Goal: Download file/media

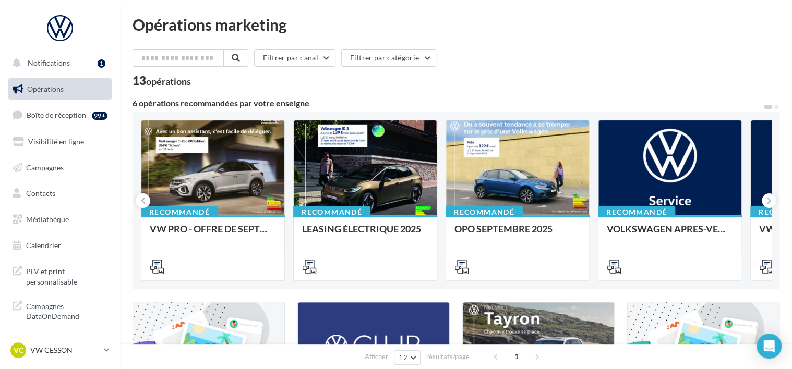
click at [528, 106] on div "6 opérations recommandées par votre enseigne" at bounding box center [448, 103] width 630 height 8
click at [42, 218] on span "Médiathèque" at bounding box center [47, 219] width 43 height 9
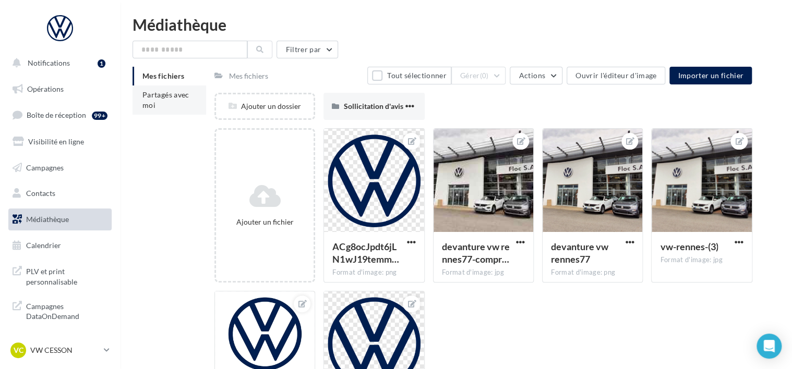
click at [161, 96] on span "Partagés avec moi" at bounding box center [165, 99] width 47 height 19
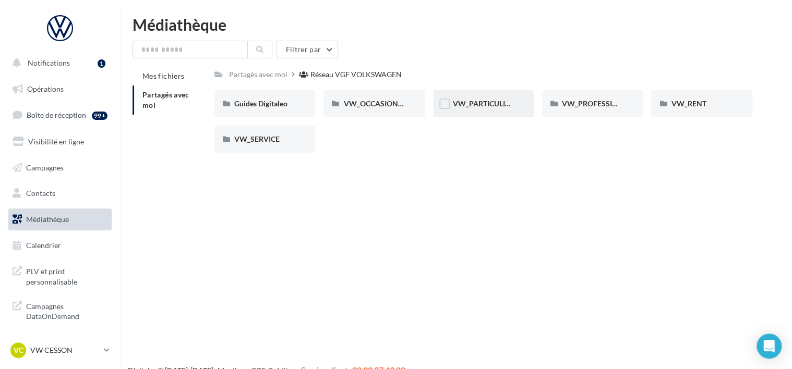
click at [506, 110] on div "VW_PARTICULIERS" at bounding box center [483, 103] width 101 height 27
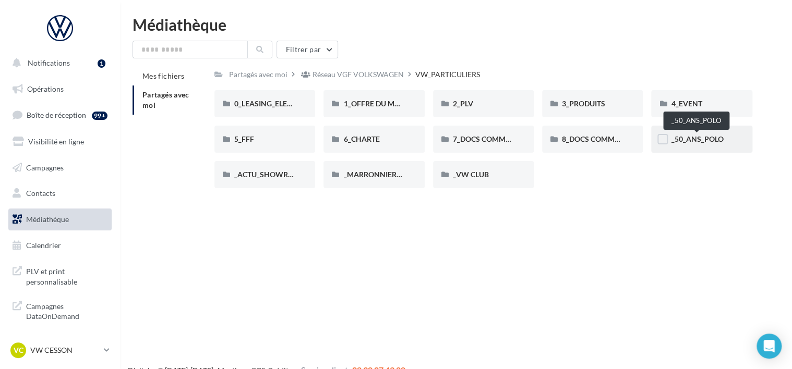
click at [682, 136] on span "_50_ANS_POLO" at bounding box center [697, 139] width 52 height 9
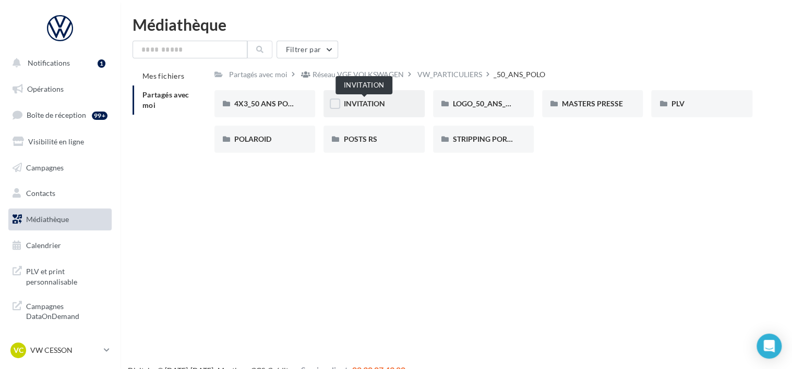
click at [369, 104] on span "INVITATION" at bounding box center [363, 103] width 41 height 9
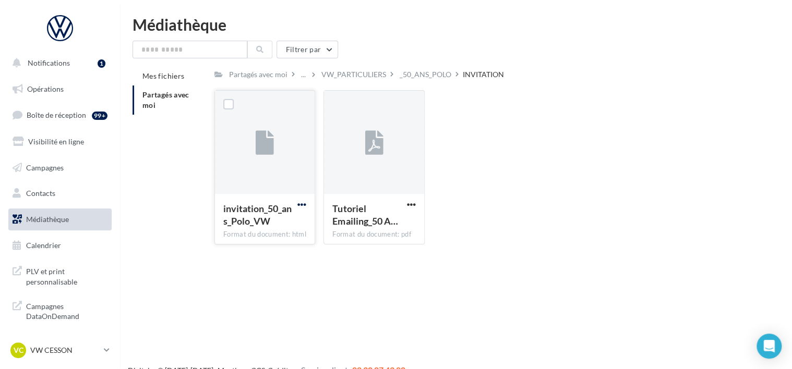
click at [304, 206] on span "button" at bounding box center [301, 204] width 9 height 9
click at [271, 223] on button "Télécharger" at bounding box center [256, 225] width 104 height 27
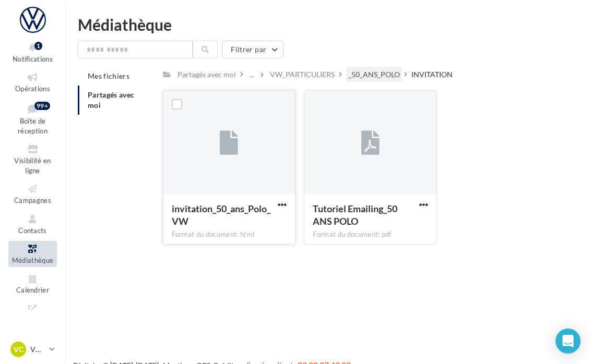
click at [356, 73] on div "_50_ANS_POLO" at bounding box center [374, 74] width 52 height 10
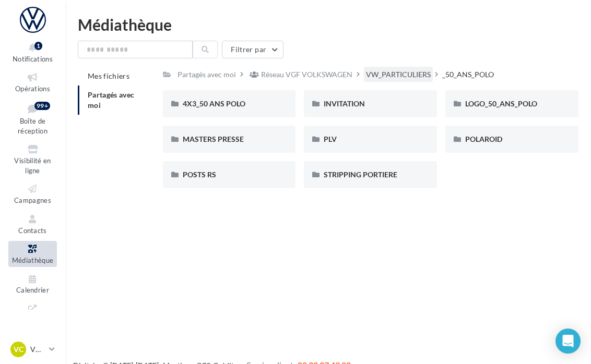
click at [386, 74] on div "VW_PARTICULIERS" at bounding box center [398, 74] width 65 height 10
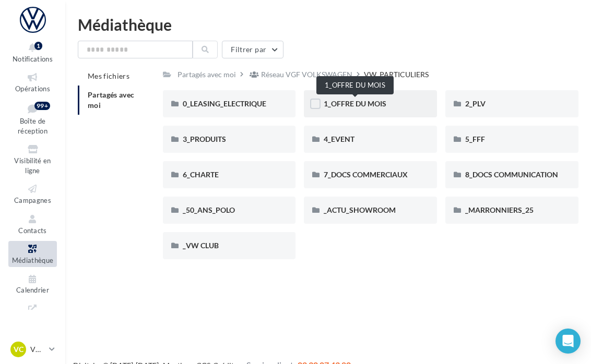
click at [365, 106] on span "1_OFFRE DU MOIS" at bounding box center [355, 103] width 63 height 9
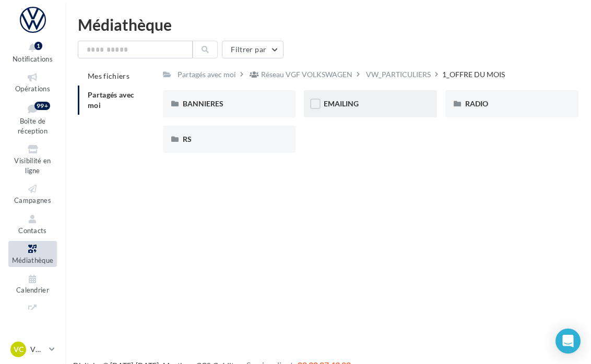
click at [373, 104] on div "EMAILING" at bounding box center [370, 104] width 93 height 10
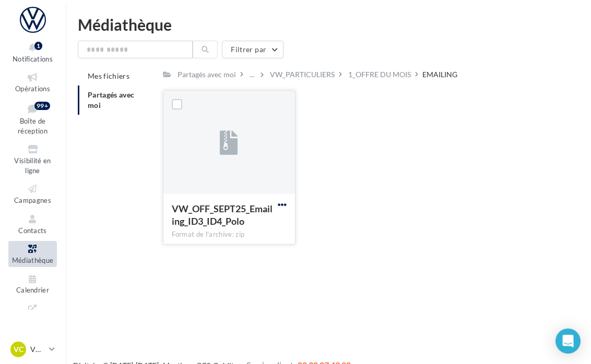
click at [280, 204] on span "button" at bounding box center [282, 204] width 9 height 9
click at [243, 224] on button "Télécharger" at bounding box center [236, 225] width 104 height 27
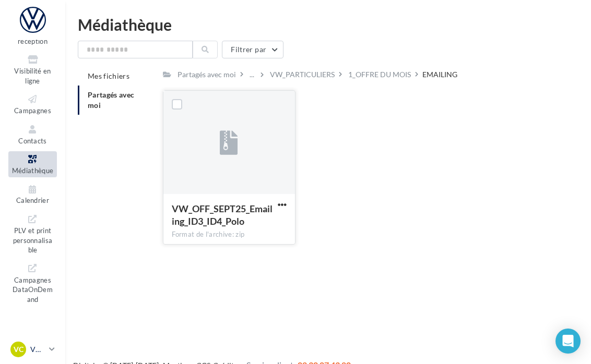
click at [31, 352] on p "VW CESSON" at bounding box center [37, 349] width 15 height 10
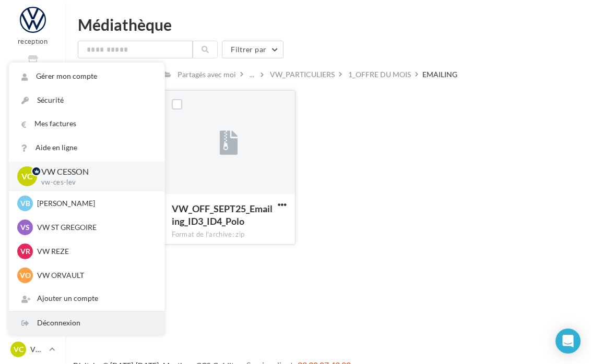
click at [32, 333] on div "Déconnexion" at bounding box center [86, 323] width 155 height 23
